Goal: Transaction & Acquisition: Purchase product/service

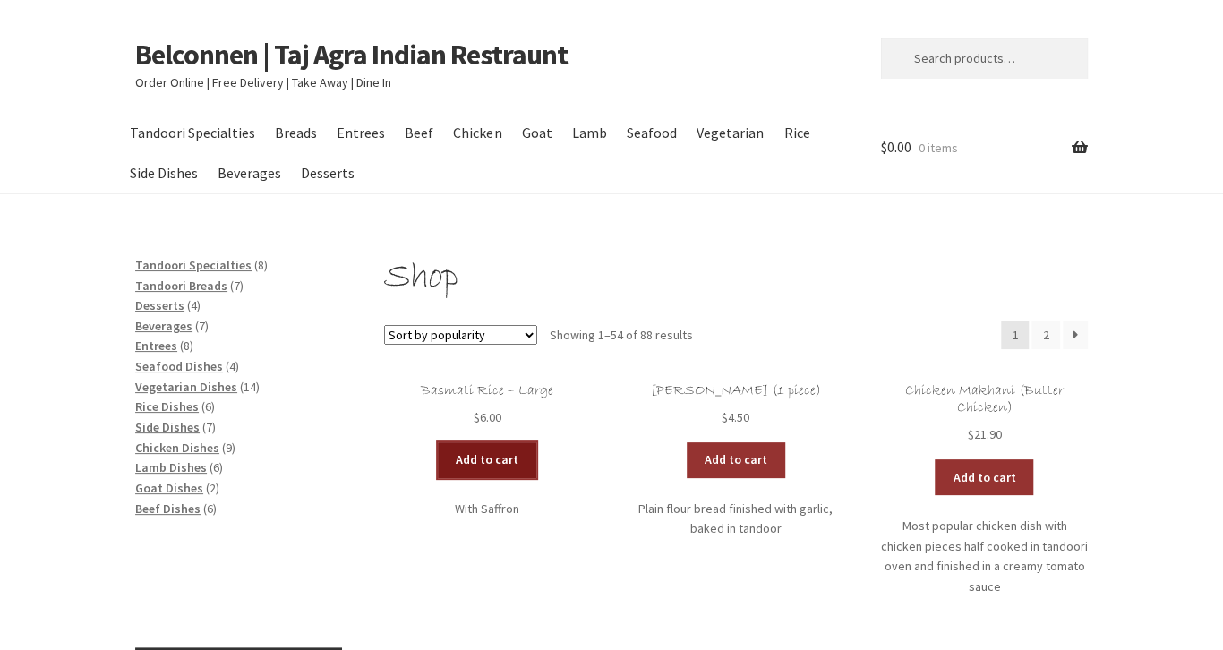
click at [510, 464] on link "Add to cart" at bounding box center [487, 460] width 99 height 36
click at [442, 459] on link "Add to cart" at bounding box center [435, 460] width 99 height 36
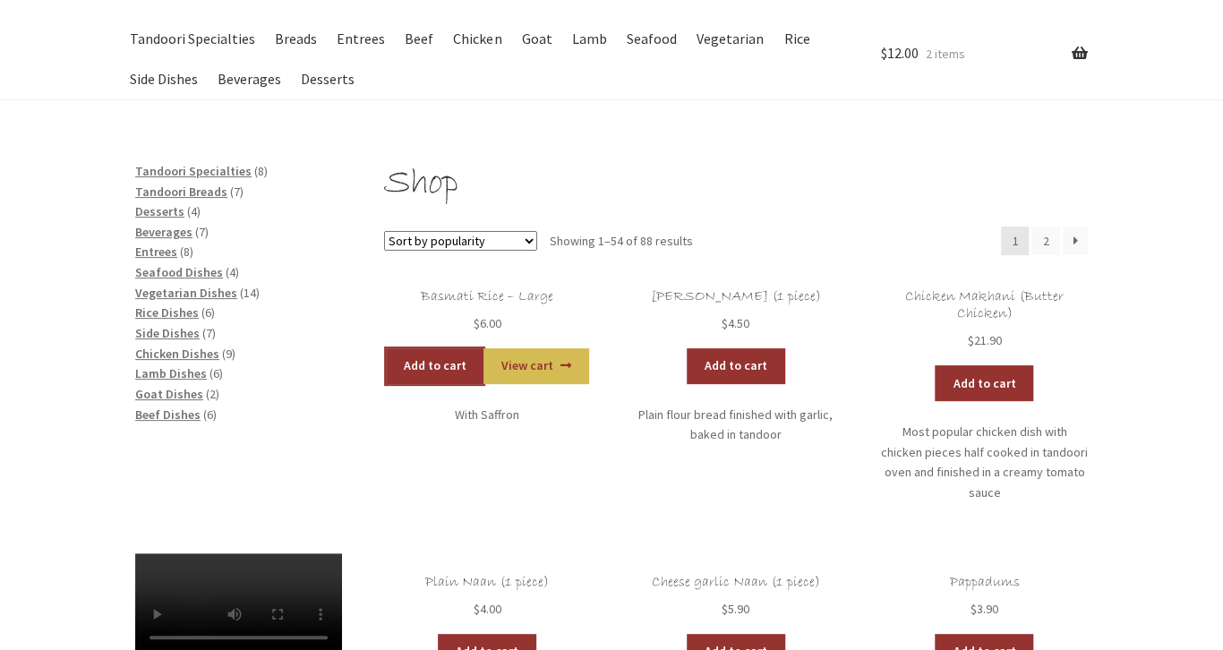
scroll to position [94, 0]
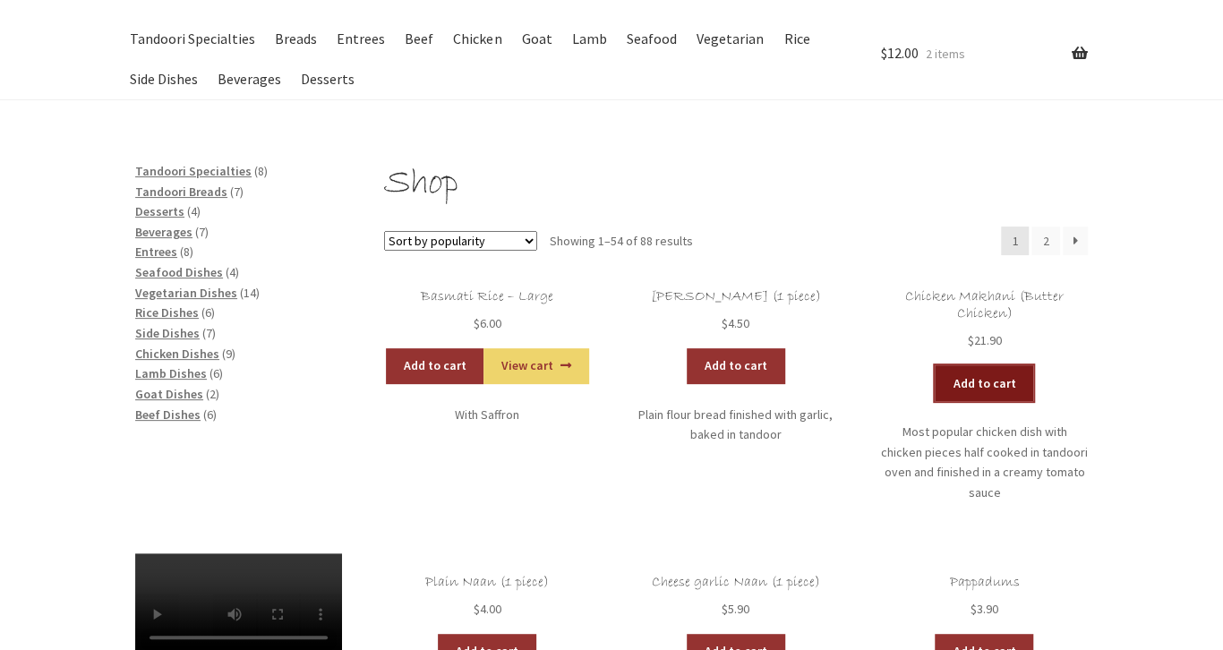
click at [982, 384] on link "Add to cart" at bounding box center [984, 383] width 99 height 36
click at [979, 387] on link "Add to cart" at bounding box center [932, 383] width 99 height 36
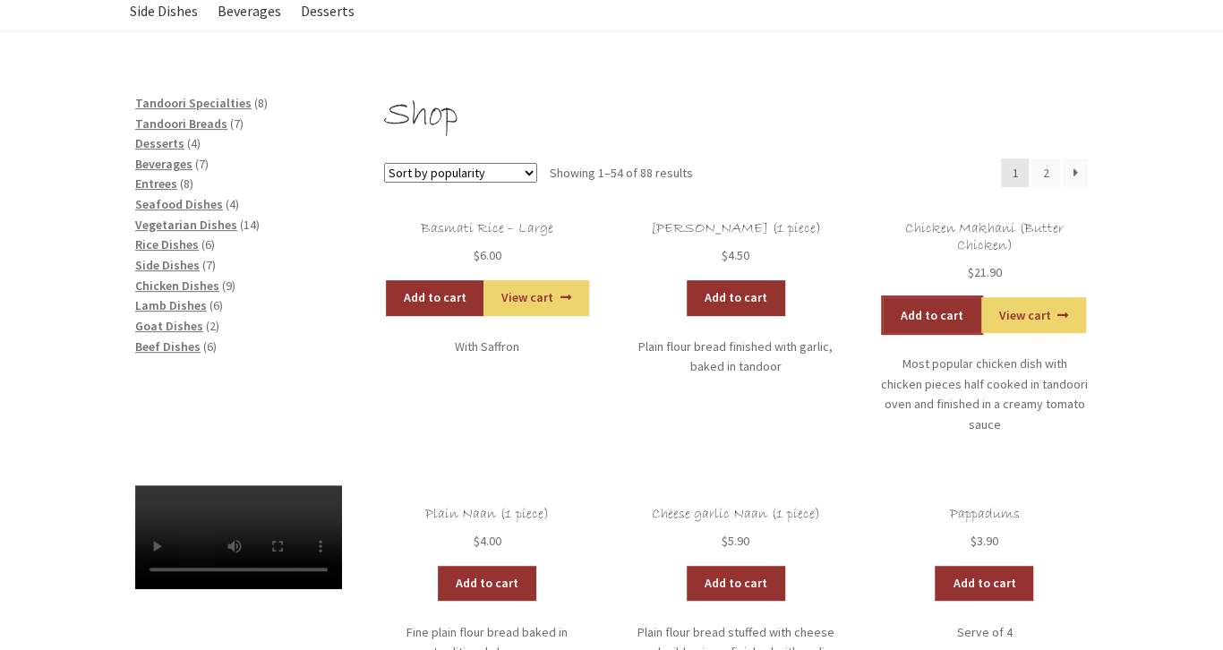
scroll to position [0, 0]
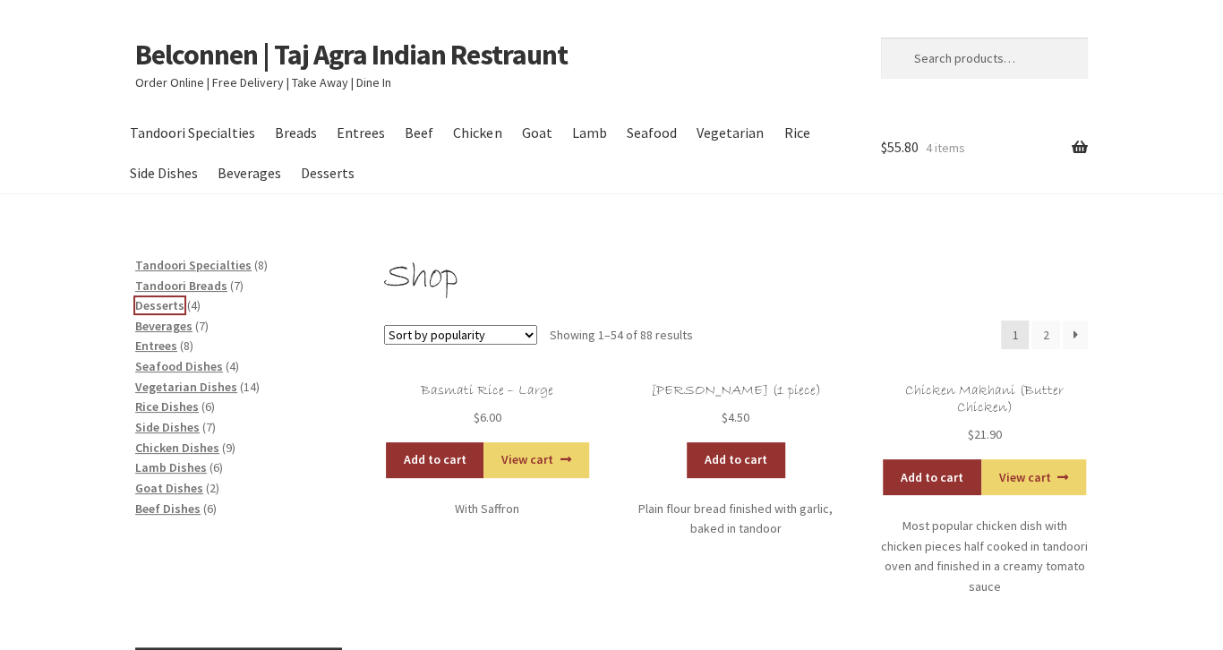
click at [161, 306] on span "Desserts" at bounding box center [159, 305] width 49 height 16
click at [167, 330] on span "Beverages" at bounding box center [163, 326] width 57 height 16
click at [167, 343] on span "Entrees" at bounding box center [156, 346] width 42 height 16
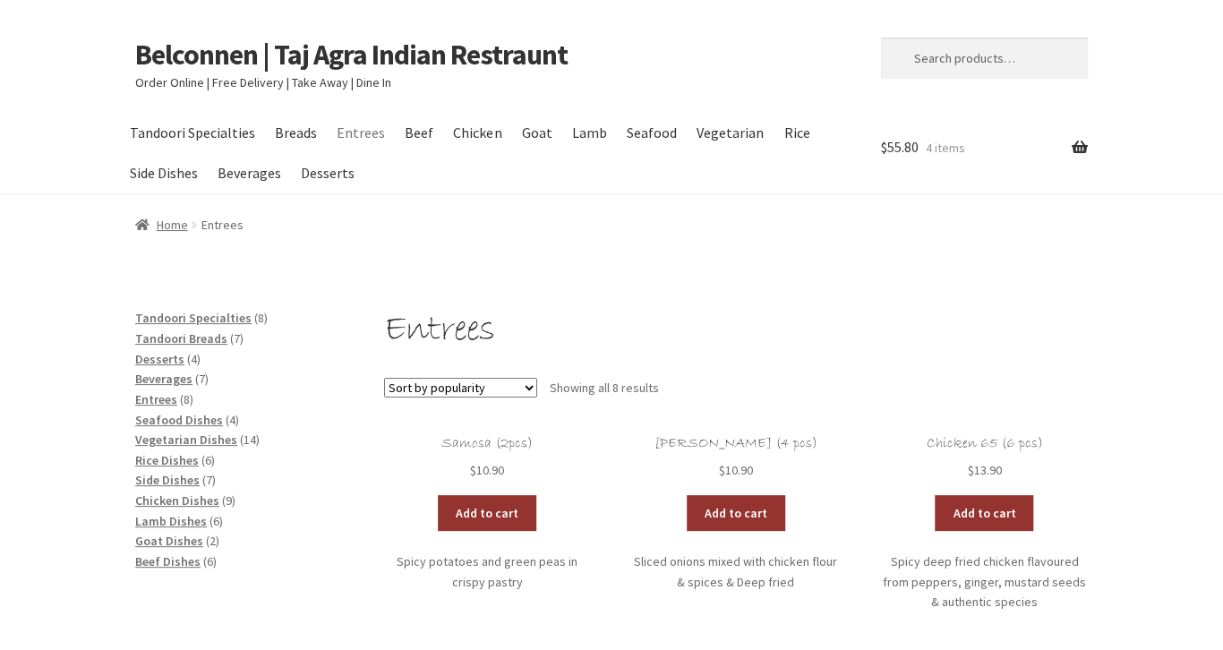
click at [171, 330] on li "Tandoori Breads 7 7 products" at bounding box center [238, 339] width 207 height 21
click at [157, 379] on span "Beverages" at bounding box center [163, 379] width 57 height 16
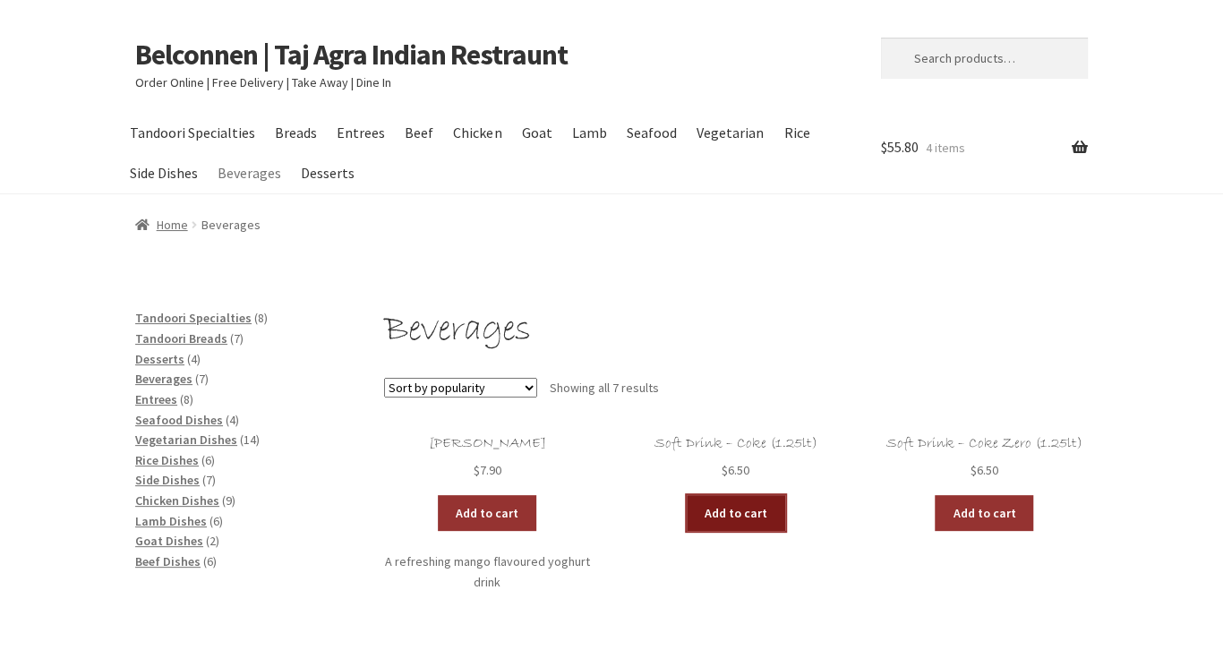
click at [718, 508] on link "Add to cart" at bounding box center [736, 513] width 99 height 36
click at [784, 516] on link "View cart" at bounding box center [785, 513] width 105 height 36
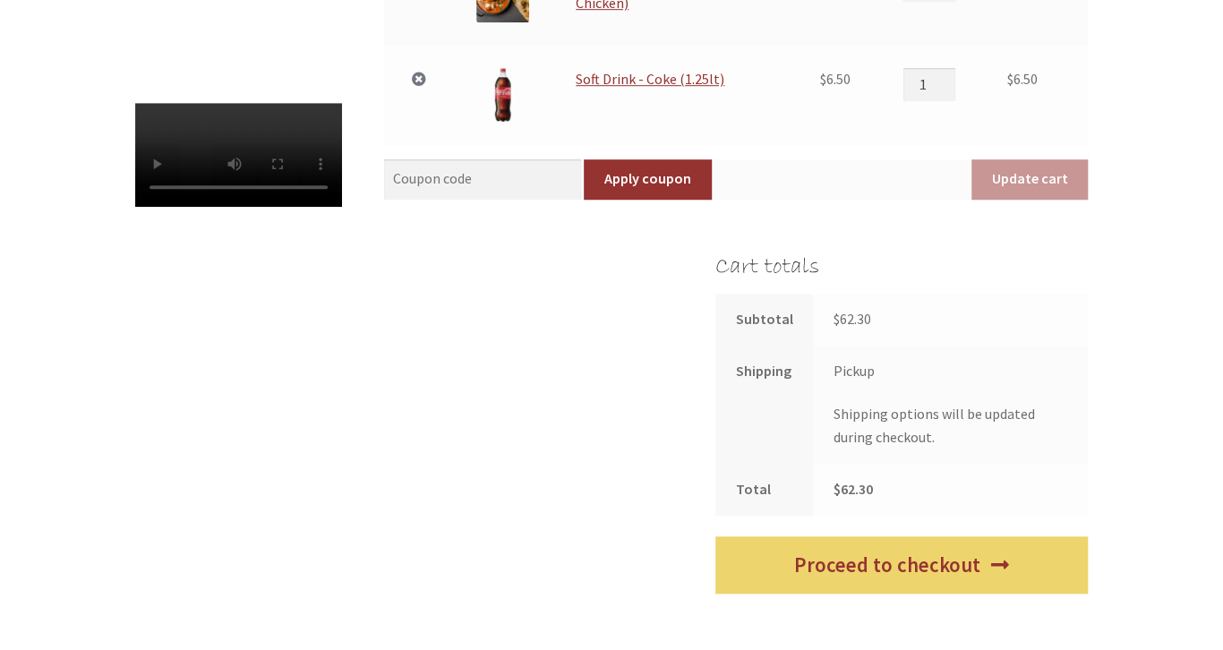
scroll to position [756, 0]
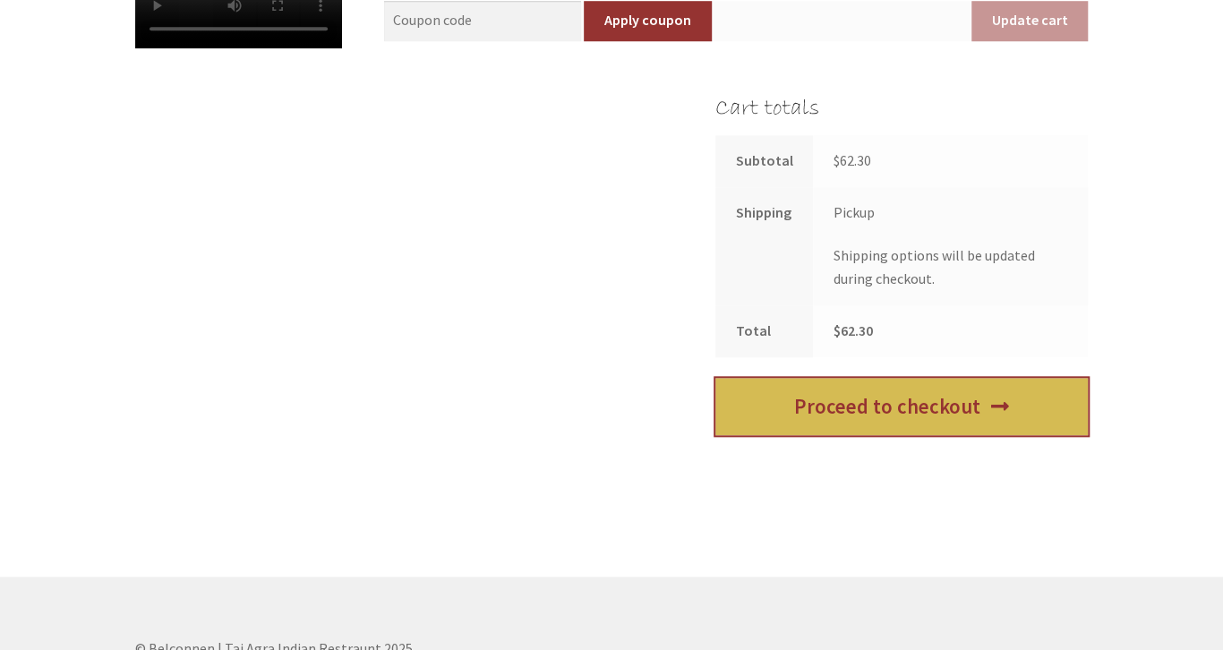
click at [866, 412] on link "Proceed to checkout" at bounding box center [902, 407] width 373 height 58
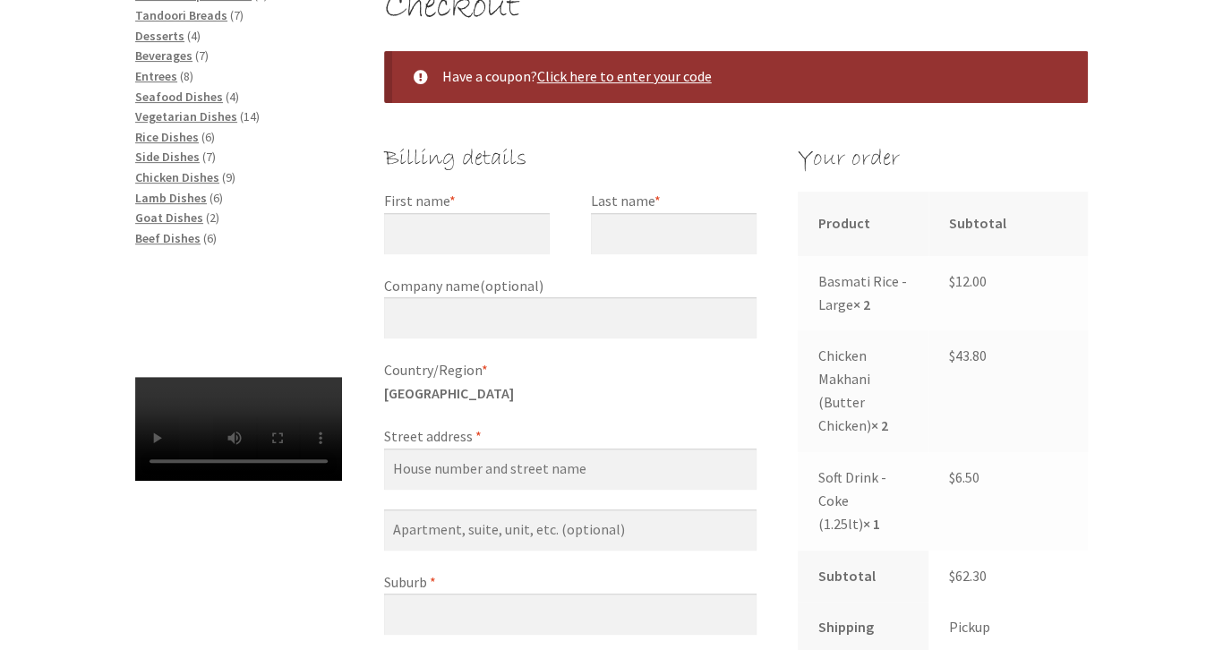
scroll to position [189, 0]
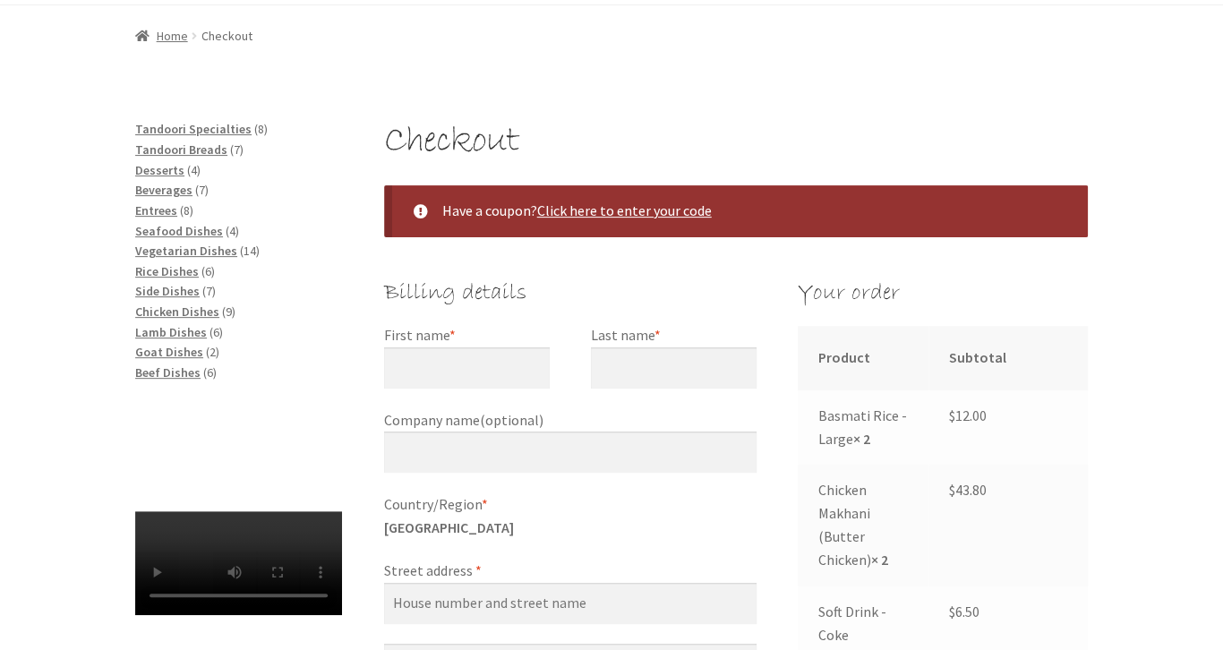
click at [442, 329] on label "First name *" at bounding box center [467, 335] width 166 height 23
click at [442, 347] on input "First name *" at bounding box center [467, 367] width 166 height 41
click at [445, 341] on label "First name *" at bounding box center [467, 335] width 166 height 23
click at [445, 347] on input "First name *" at bounding box center [467, 367] width 166 height 41
type input "[PERSON_NAME]"
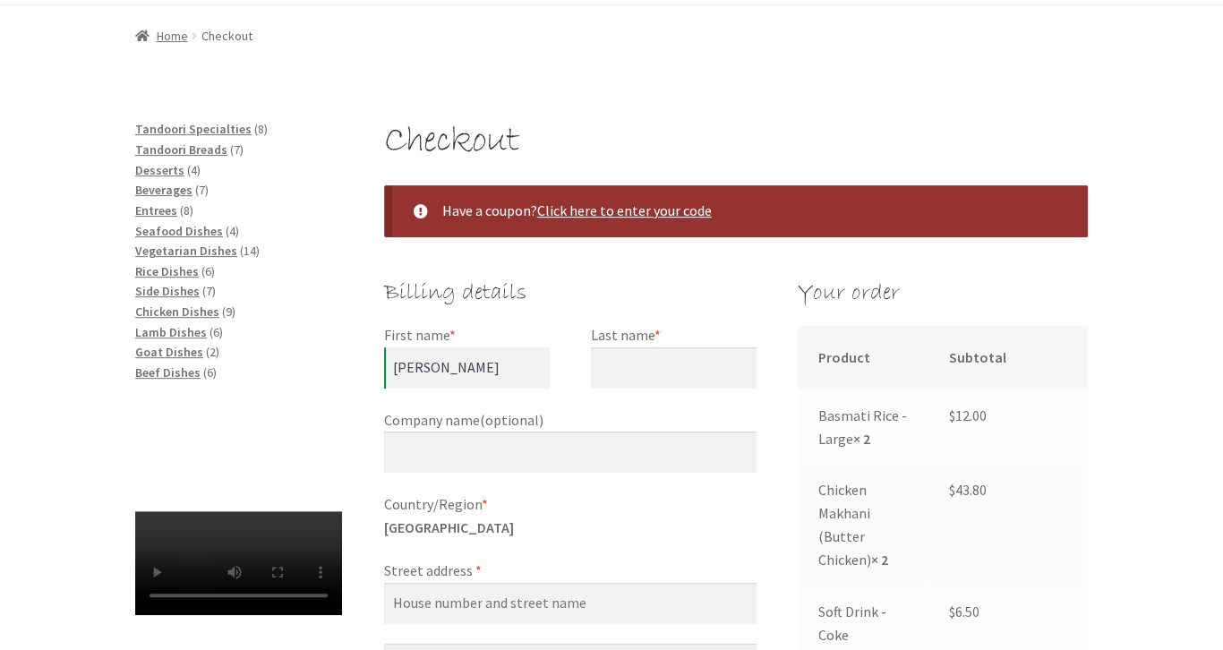
click at [622, 346] on label "Last name *" at bounding box center [674, 335] width 166 height 23
click at [622, 347] on input "Last name *" at bounding box center [674, 367] width 166 height 41
click at [610, 371] on input "q" at bounding box center [674, 367] width 166 height 41
drag, startPoint x: 641, startPoint y: 378, endPoint x: 549, endPoint y: 378, distance: 92.2
click at [591, 382] on input "qq" at bounding box center [674, 367] width 166 height 41
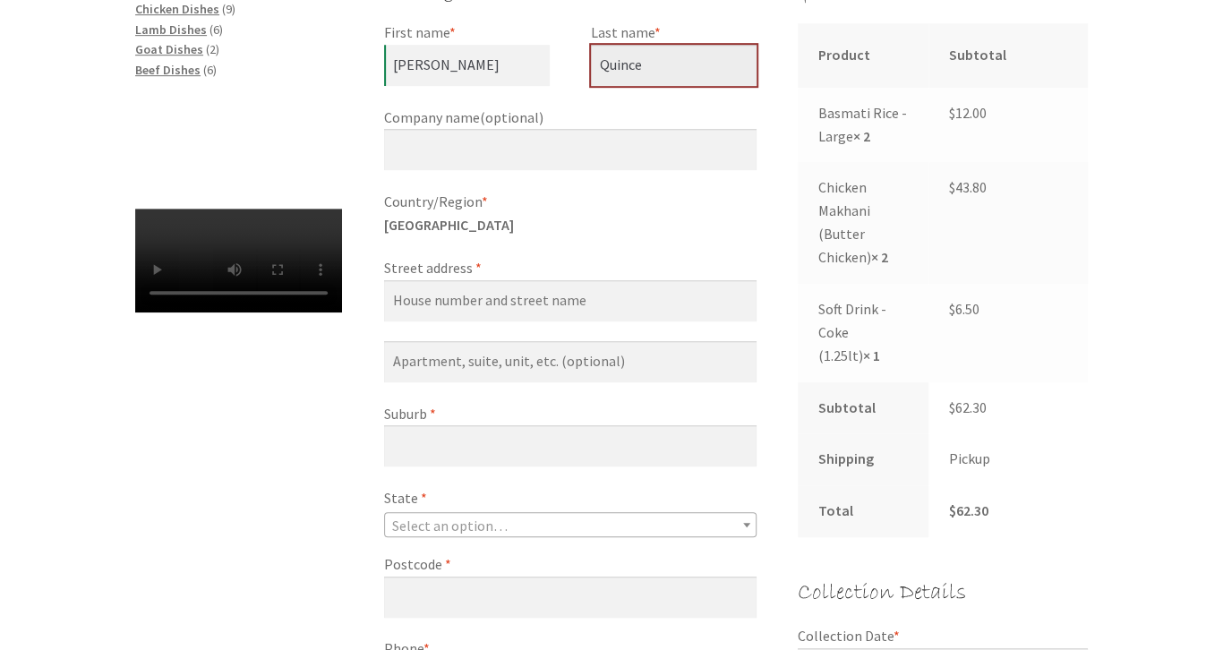
scroll to position [567, 0]
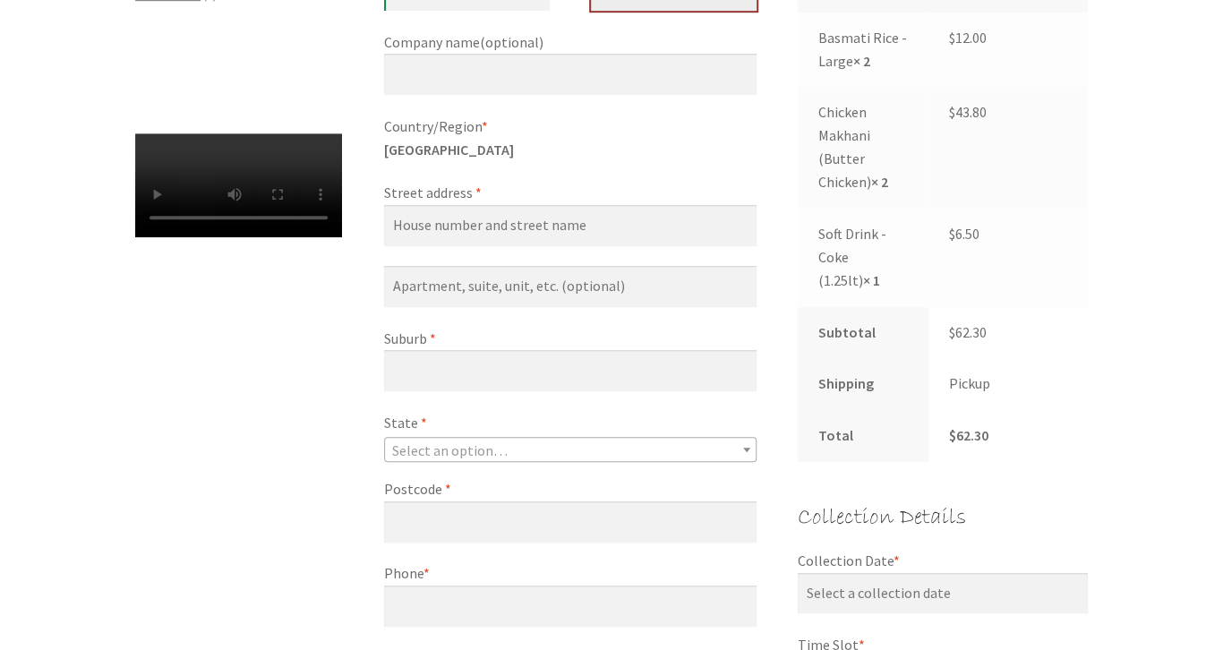
type input "Quince"
click at [538, 199] on label "Street address *" at bounding box center [570, 193] width 373 height 23
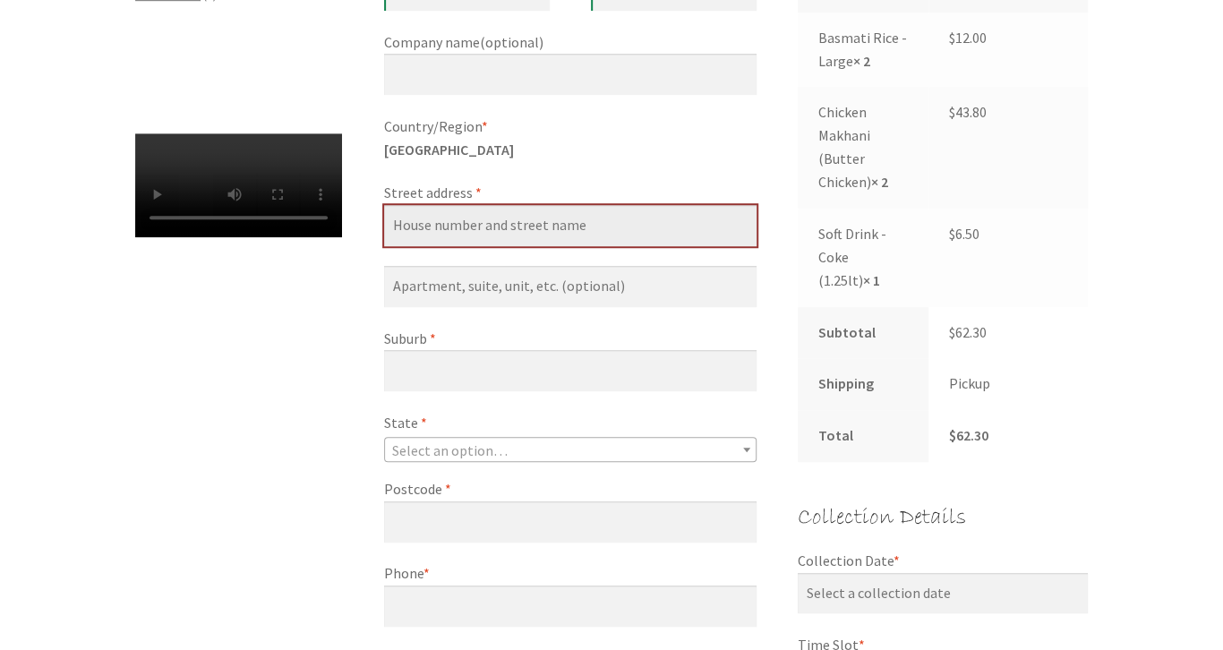
click at [538, 205] on input "Street address *" at bounding box center [570, 225] width 373 height 41
type input "[STREET_ADDRESS][PERSON_NAME]"
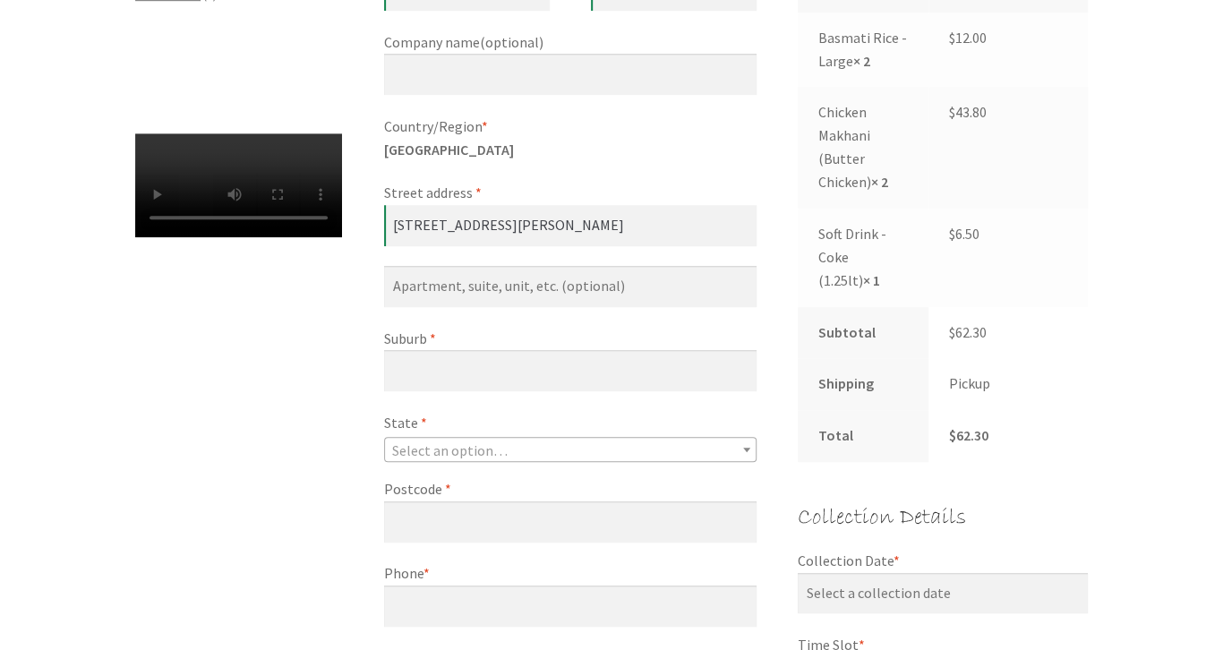
click at [447, 339] on label "Suburb *" at bounding box center [570, 339] width 373 height 23
click at [447, 350] on input "Suburb *" at bounding box center [570, 370] width 373 height 41
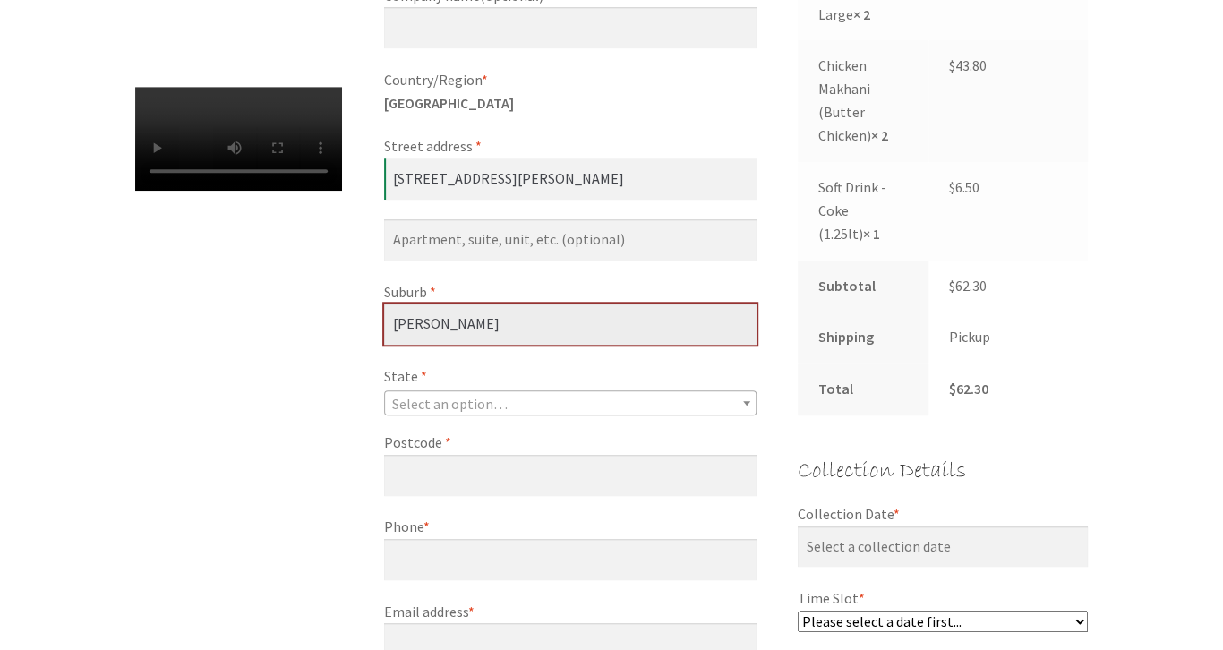
scroll to position [851, 0]
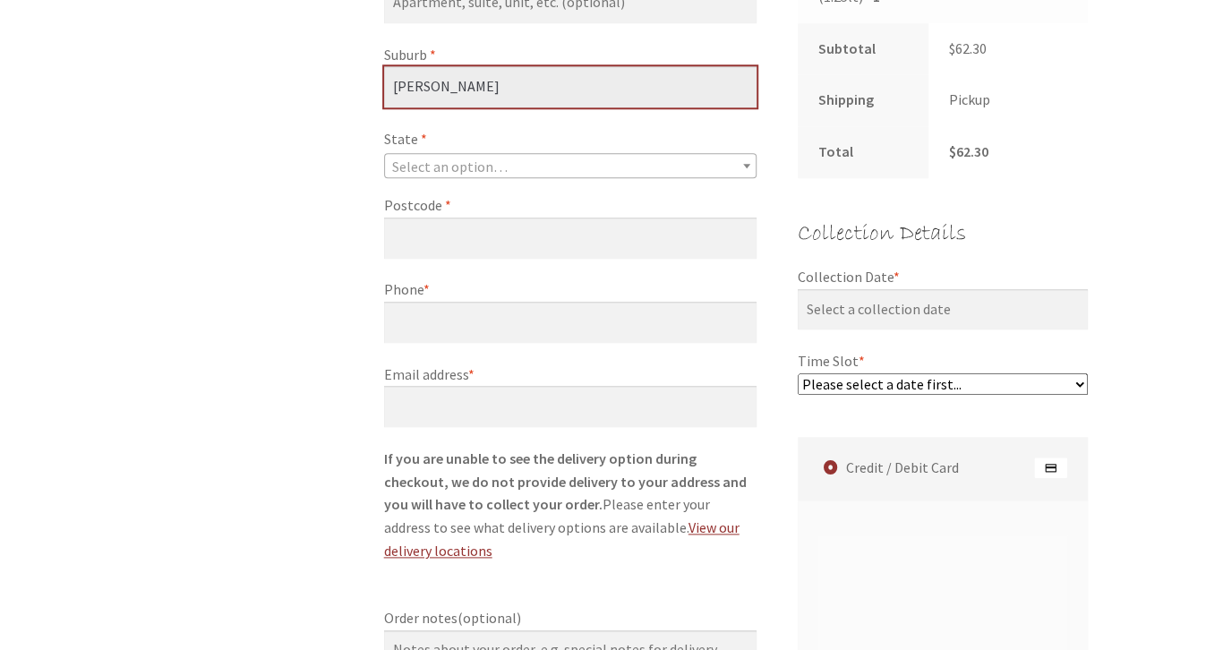
type input "[PERSON_NAME]"
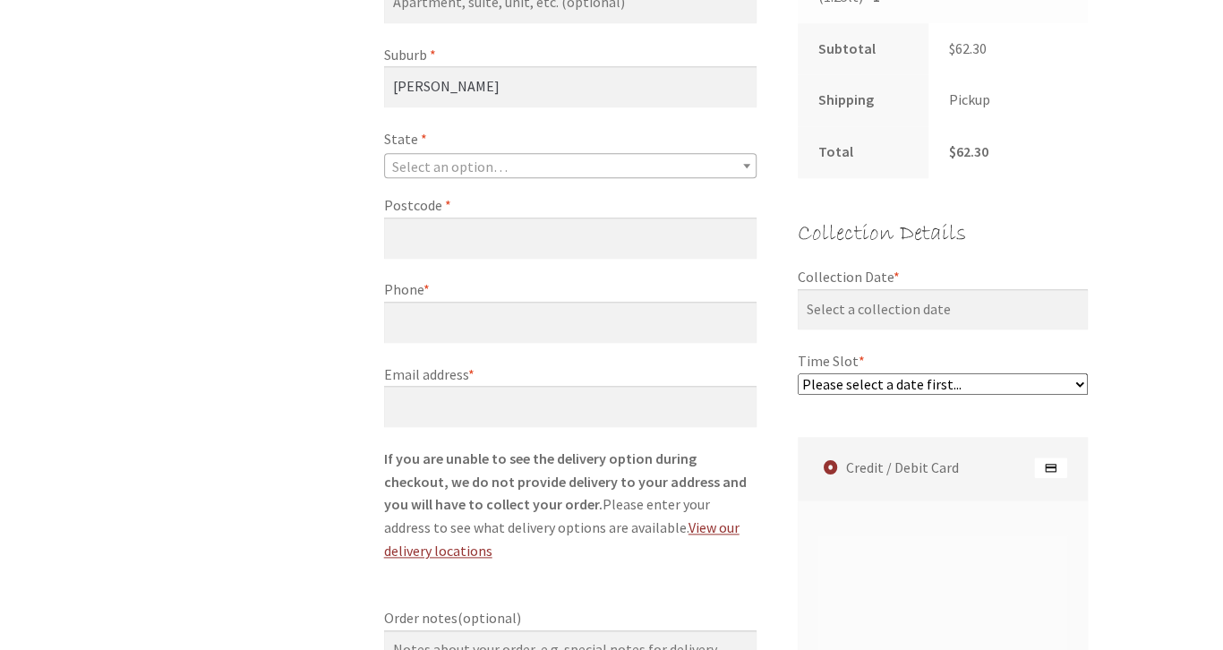
click at [538, 176] on body "Skip to navigation Skip to content Belconnen | Taj Agra Indian Restraunt Order …" at bounding box center [611, 331] width 1223 height 2365
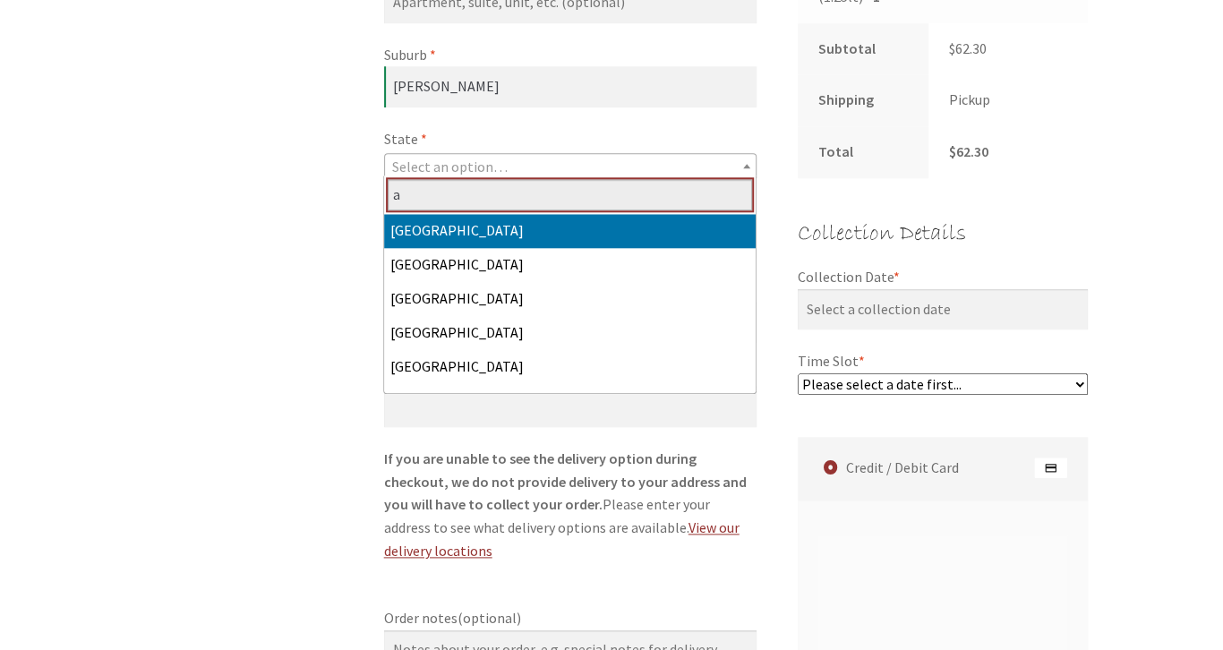
type input "a"
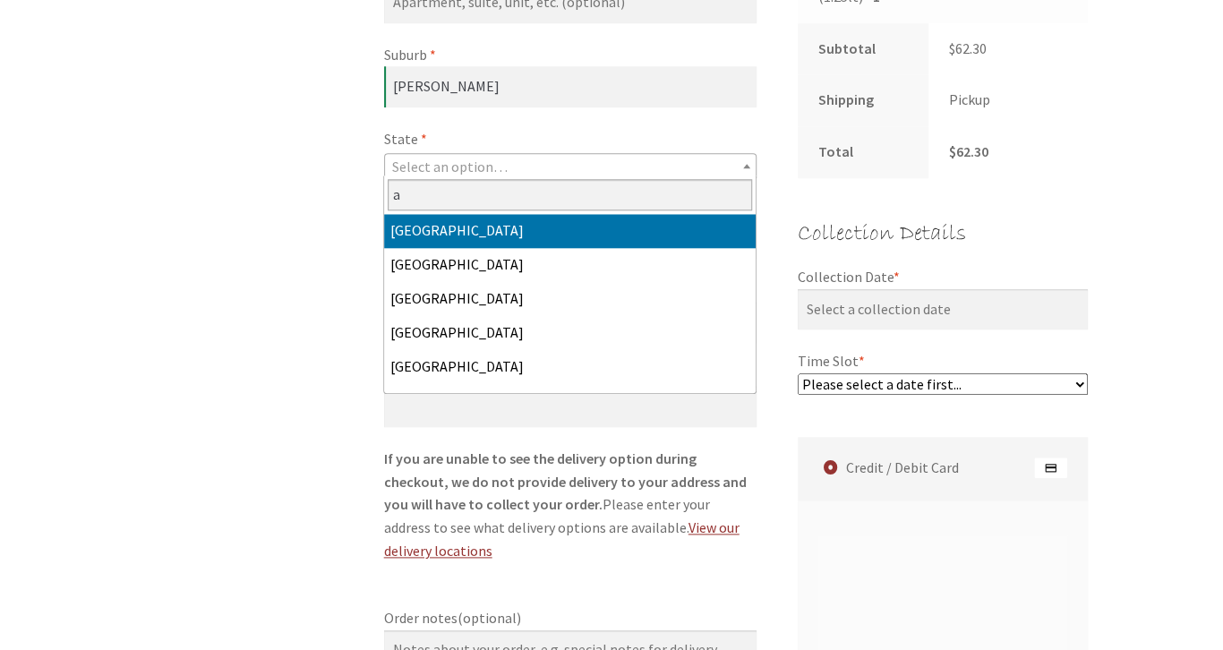
select select "ACT"
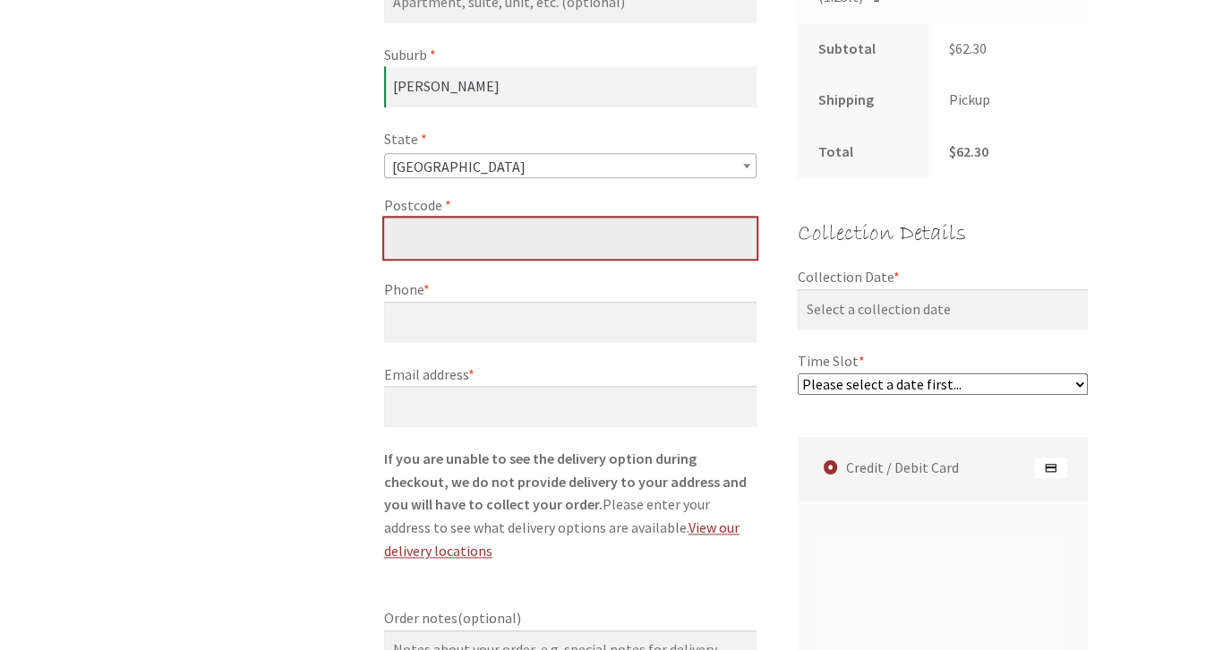
click at [511, 222] on input "Postcode *" at bounding box center [570, 238] width 373 height 41
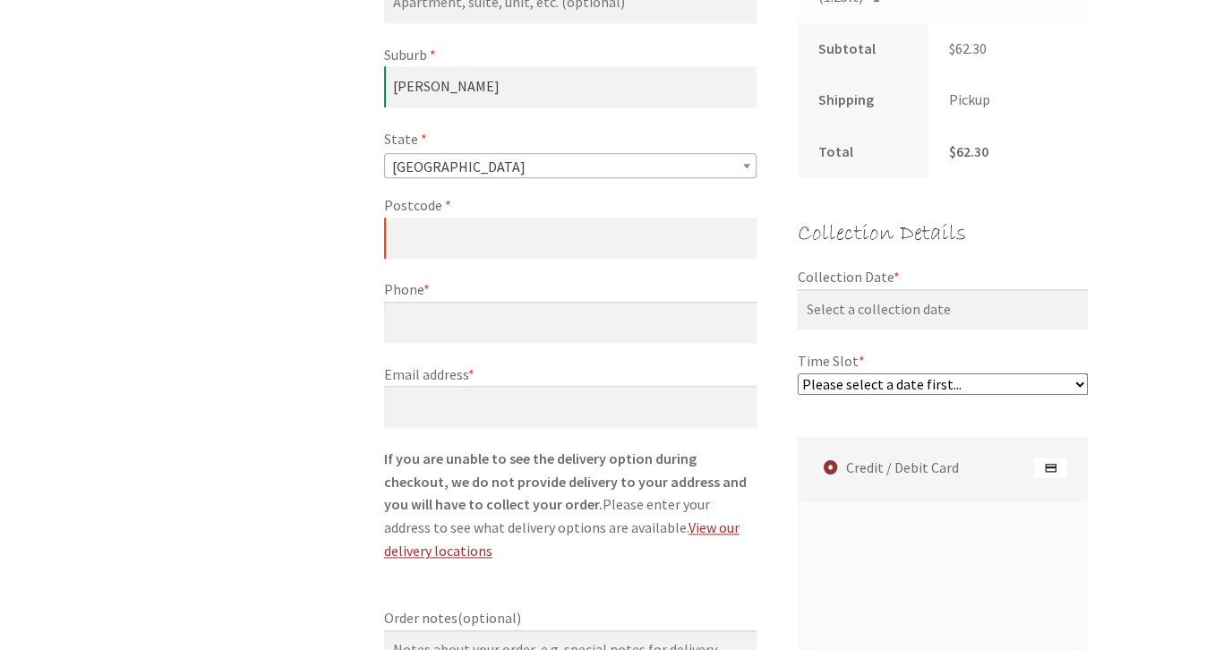
click at [514, 210] on label "Postcode *" at bounding box center [570, 205] width 373 height 23
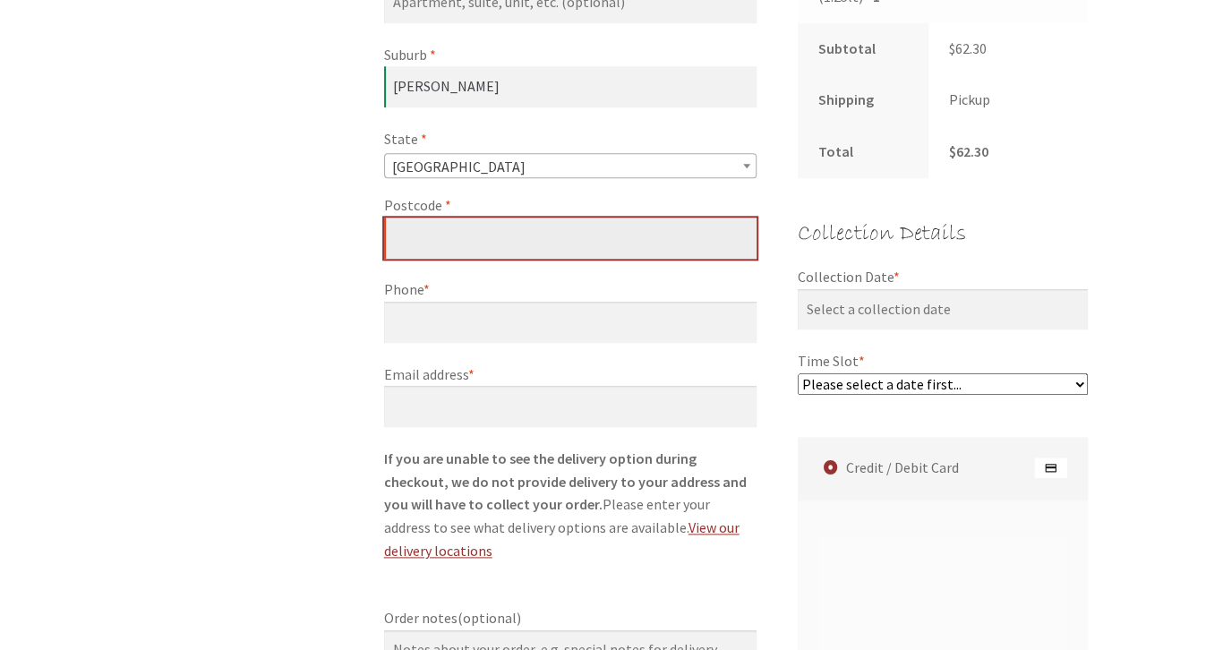
click at [514, 218] on input "Postcode *" at bounding box center [570, 238] width 373 height 41
type input "2614"
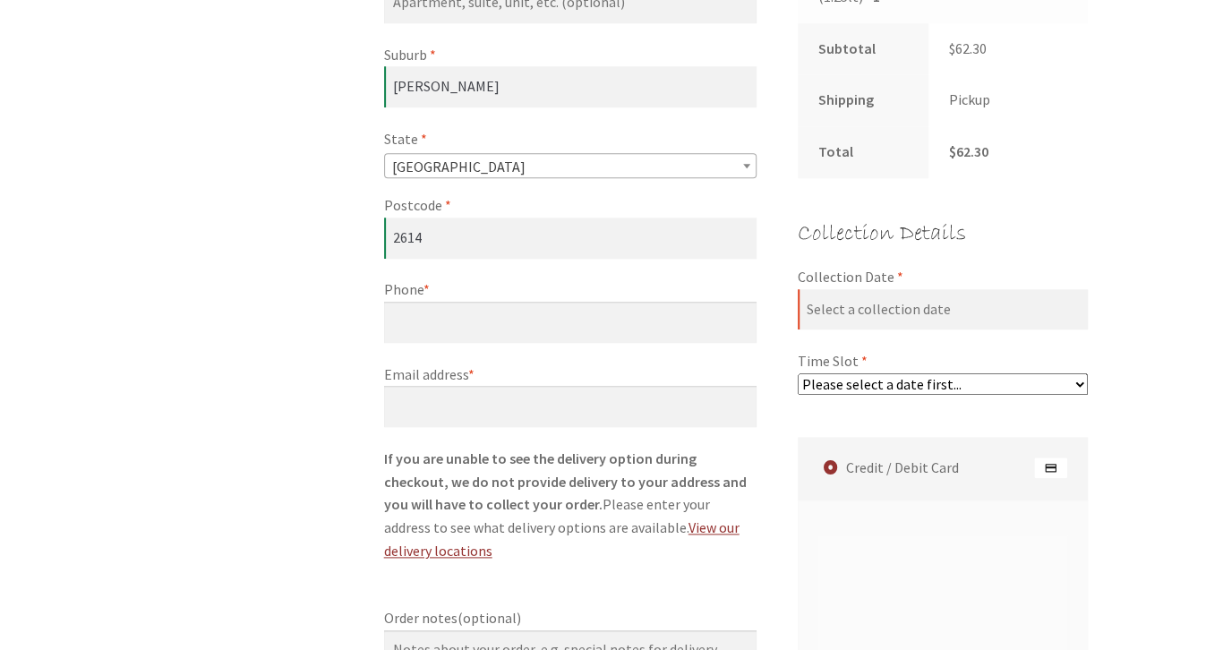
click at [464, 297] on label "Phone *" at bounding box center [570, 290] width 373 height 23
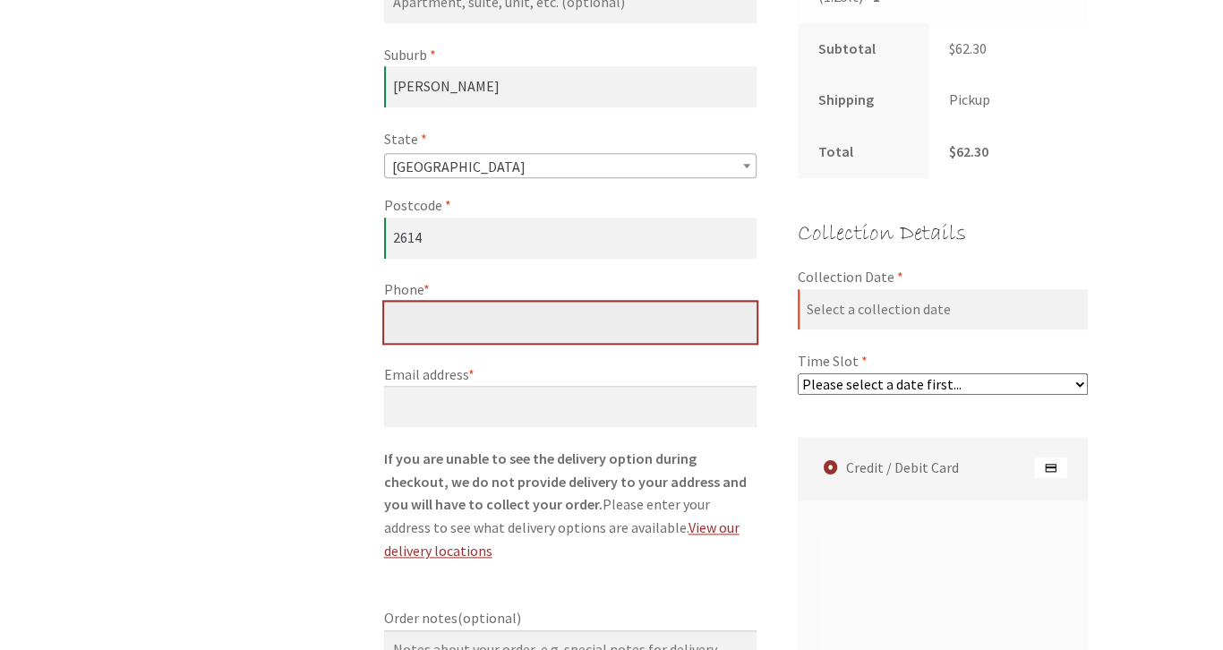
click at [464, 302] on input "Phone *" at bounding box center [570, 322] width 373 height 41
click at [429, 322] on input "0" at bounding box center [570, 322] width 373 height 41
type input "[PHONE_NUMBER]"
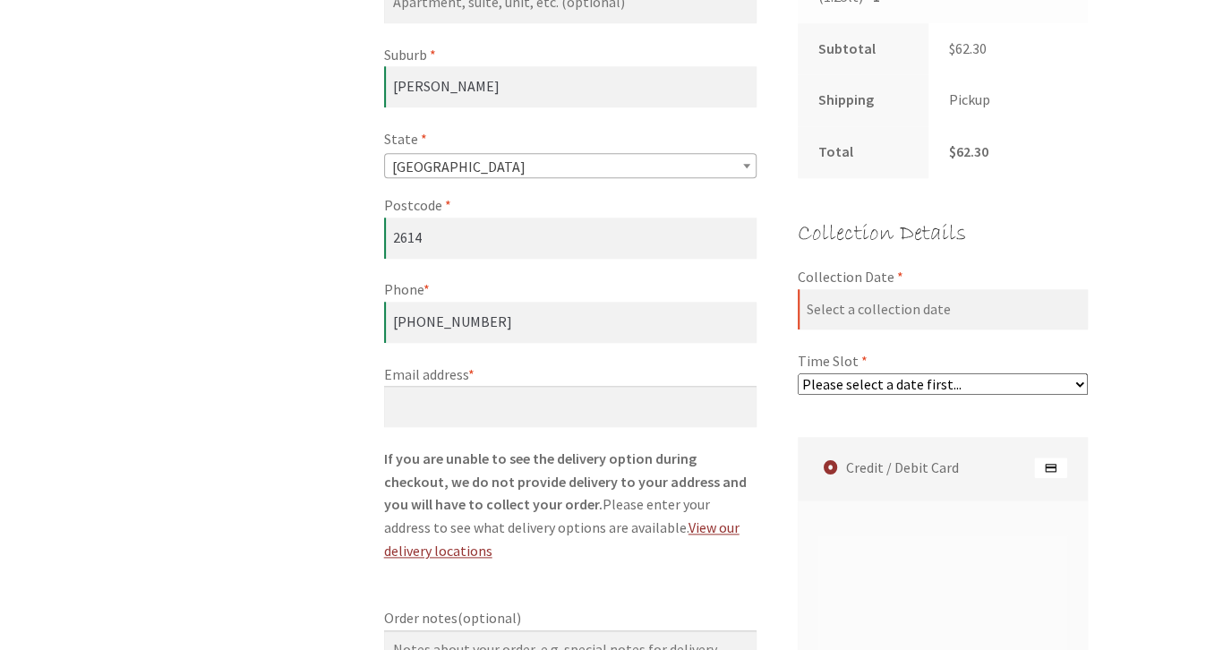
click at [449, 385] on label "Email address *" at bounding box center [570, 375] width 373 height 23
click at [449, 386] on input "Email address *" at bounding box center [570, 406] width 373 height 41
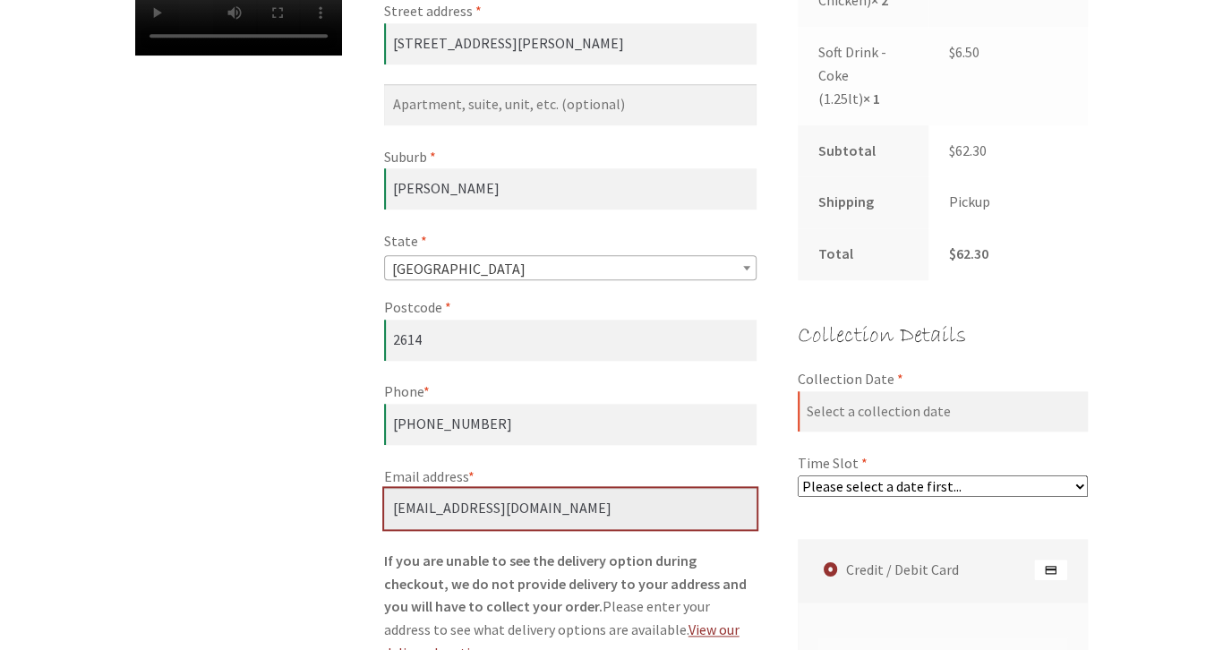
scroll to position [662, 0]
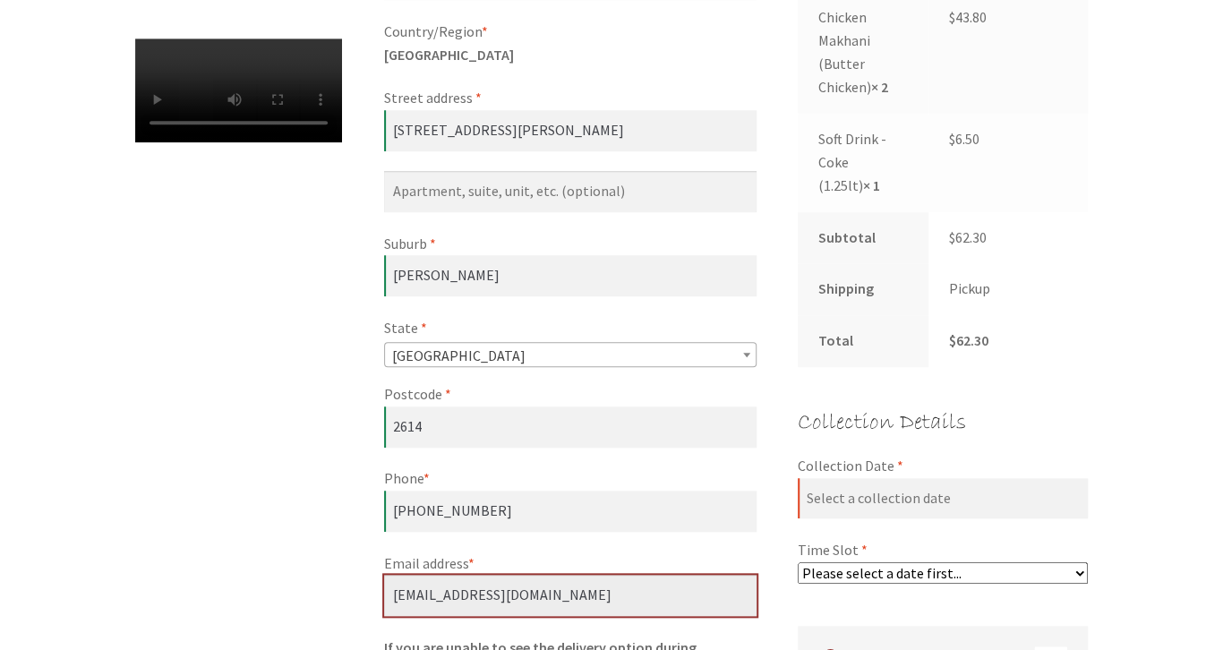
type input "[EMAIL_ADDRESS][DOMAIN_NAME]"
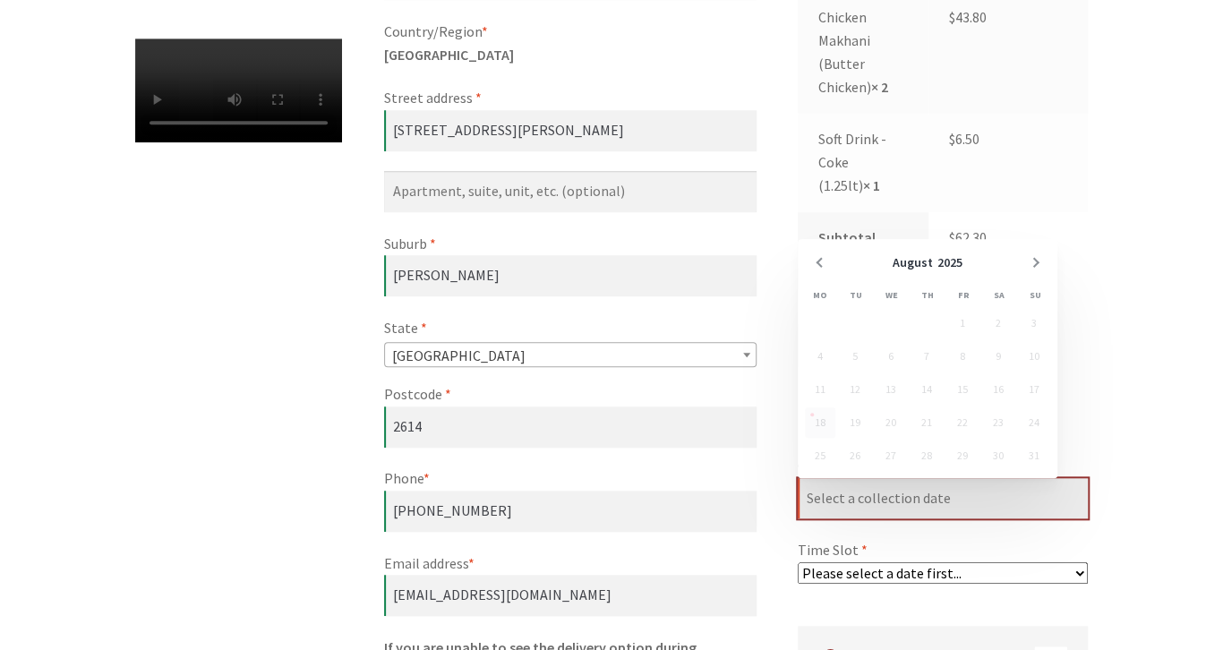
click at [834, 502] on input "Collection Date *" at bounding box center [943, 498] width 290 height 41
